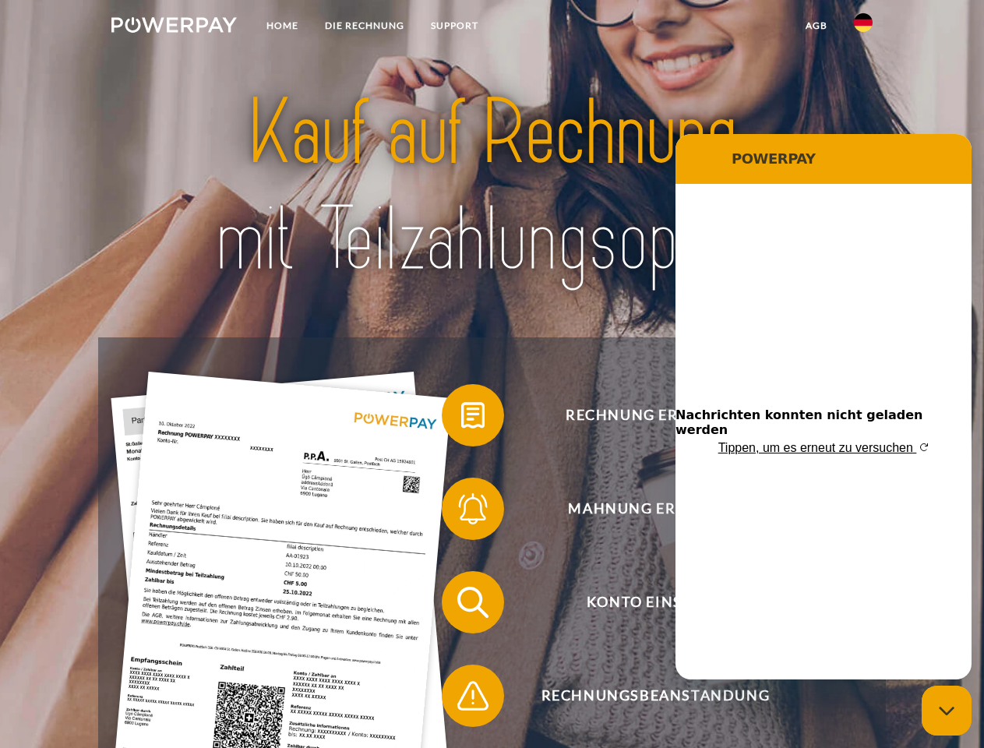
click at [174, 27] on img at bounding box center [173, 25] width 125 height 16
click at [863, 27] on img at bounding box center [863, 22] width 19 height 19
click at [815, 26] on link "agb" at bounding box center [816, 26] width 48 height 28
click at [461, 418] on span at bounding box center [449, 415] width 78 height 78
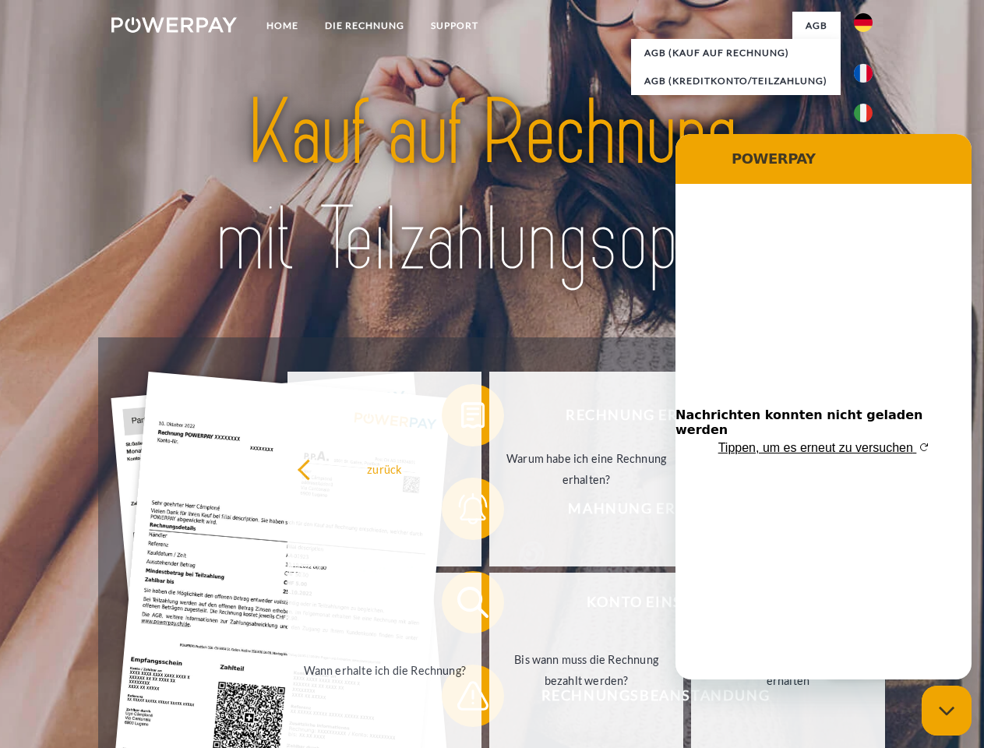
click at [489, 512] on link "Warum habe ich eine Rechnung erhalten?" at bounding box center [586, 468] width 194 height 195
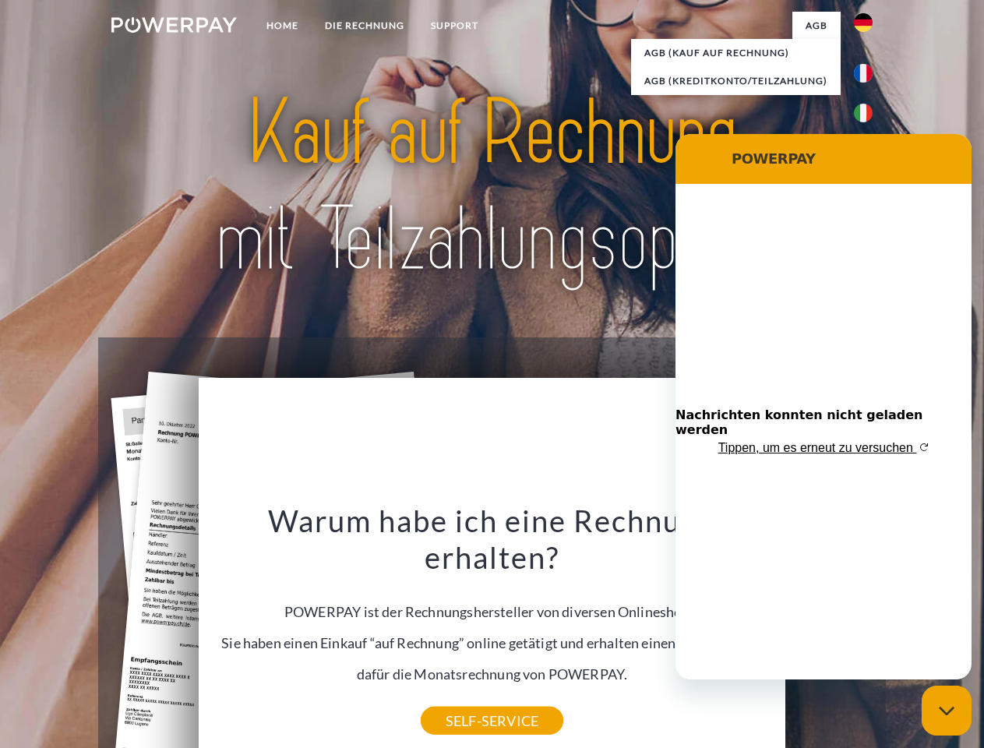
click at [461, 605] on div "Warum habe ich eine Rechnung erhalten? POWERPAY ist der Rechnungshersteller von…" at bounding box center [492, 611] width 569 height 219
click at [461, 699] on div "Warum habe ich eine Rechnung erhalten? POWERPAY ist der Rechnungshersteller von…" at bounding box center [492, 611] width 569 height 219
click at [946, 710] on icon "Messaging-Fenster schließen" at bounding box center [946, 711] width 16 height 10
